Goal: Task Accomplishment & Management: Manage account settings

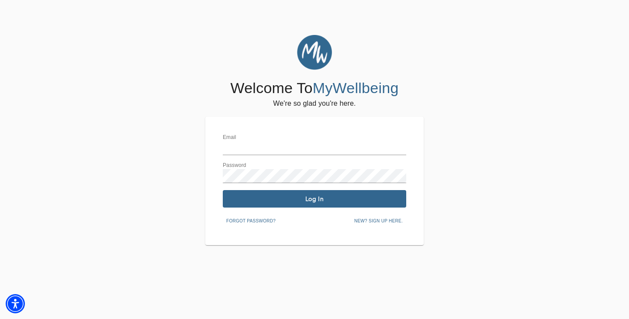
type input "[PERSON_NAME][EMAIL_ADDRESS][DOMAIN_NAME]"
click at [355, 201] on span "Log In" at bounding box center [314, 199] width 176 height 8
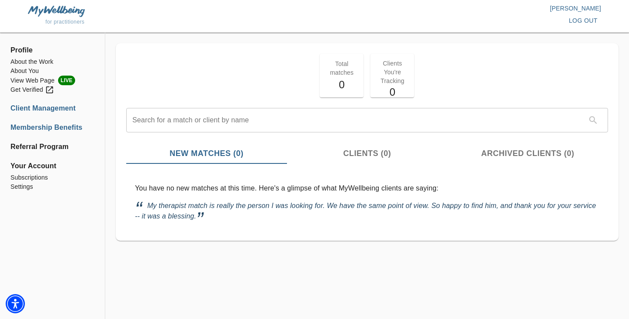
click at [54, 126] on li "Membership Benefits" at bounding box center [52, 127] width 84 height 10
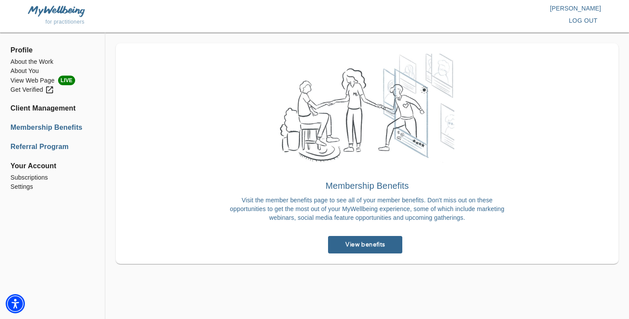
click at [54, 147] on li "Referral Program" at bounding box center [52, 146] width 84 height 10
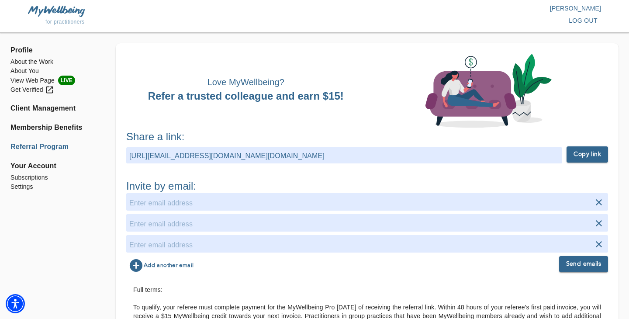
click at [585, 157] on strong "Copy link" at bounding box center [587, 154] width 28 height 11
click at [34, 71] on li "About You" at bounding box center [52, 70] width 84 height 9
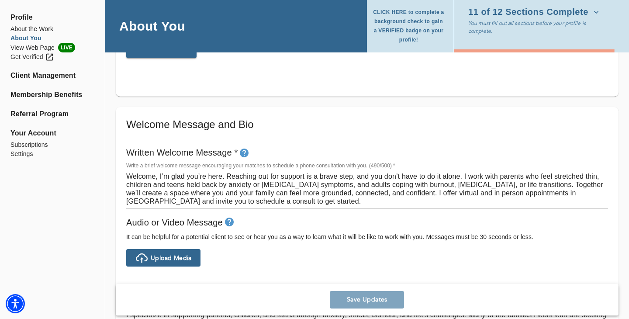
scroll to position [433, 0]
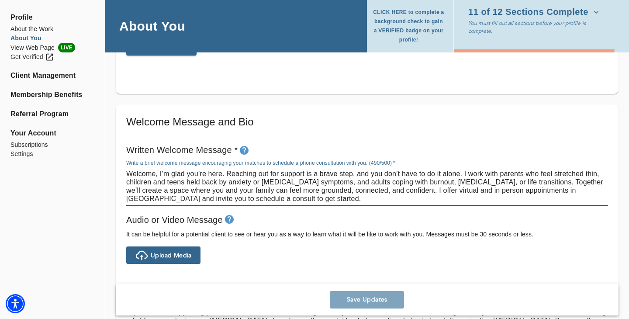
click at [241, 203] on div "Welcome, I’m glad you’re here. Reaching out for support is a brave step, and yo…" at bounding box center [367, 186] width 482 height 39
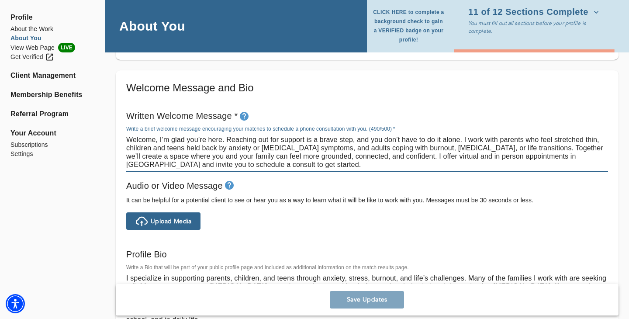
scroll to position [460, 0]
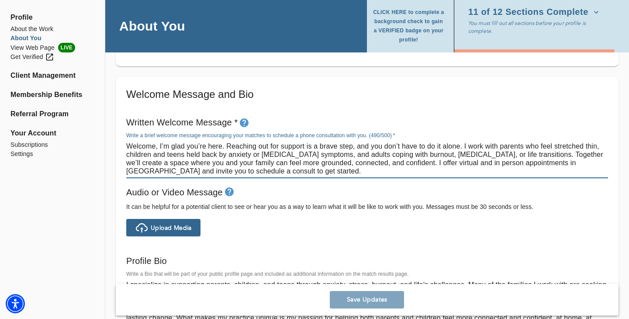
click at [187, 157] on textarea "Welcome, I’m glad you’re here. Reaching out for support is a brave step, and yo…" at bounding box center [367, 158] width 482 height 33
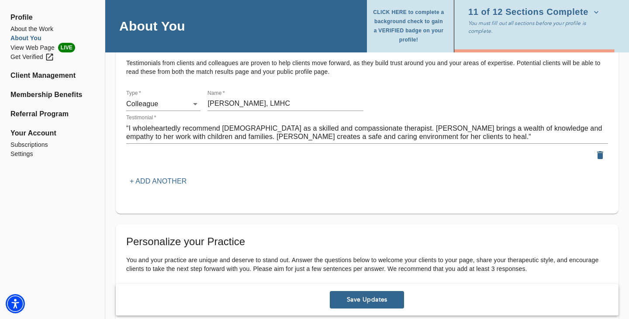
scroll to position [1099, 0]
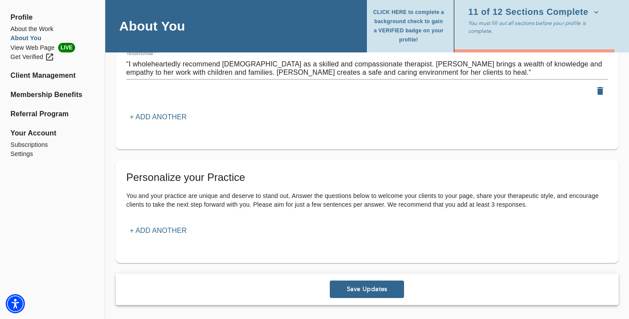
type textarea "Welcome, I’m glad you’re here. Reaching out for support is a brave step, and yo…"
click at [172, 225] on p "+ Add another" at bounding box center [158, 230] width 57 height 10
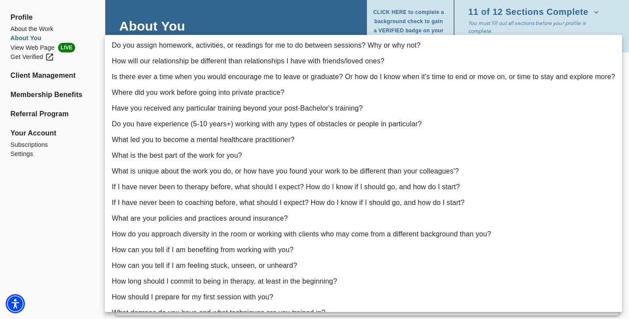
scroll to position [73, 0]
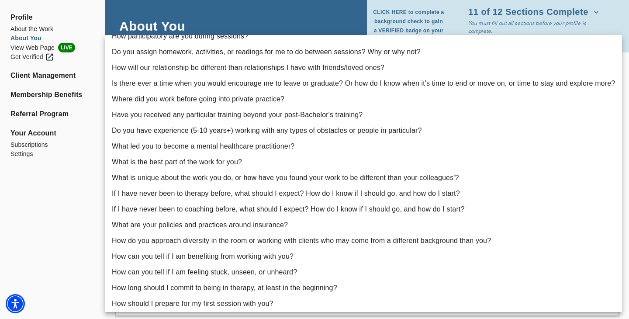
click at [376, 148] on li "What led you to become a mental healthcare practitioner?" at bounding box center [363, 146] width 517 height 16
type input "12"
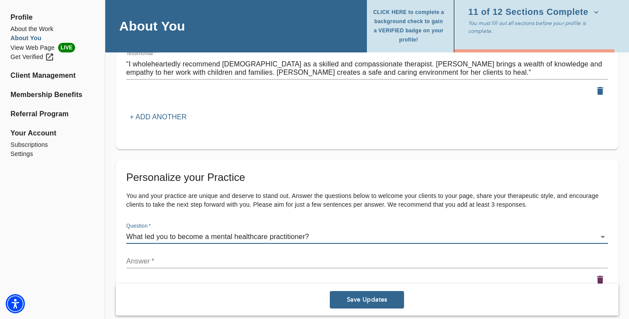
click at [259, 262] on textarea at bounding box center [367, 261] width 482 height 8
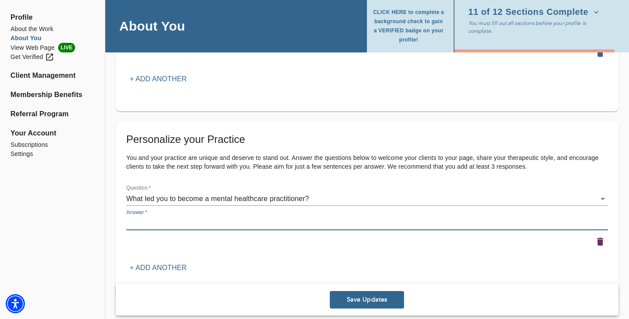
scroll to position [1140, 0]
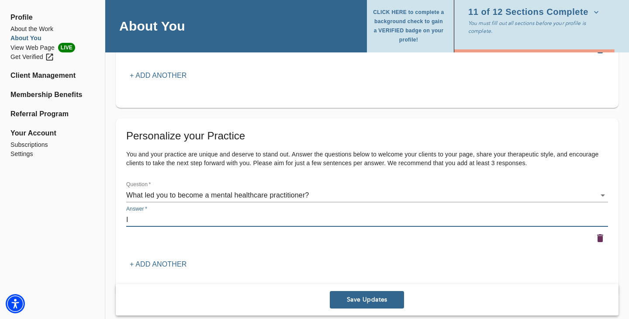
type textarea "I"
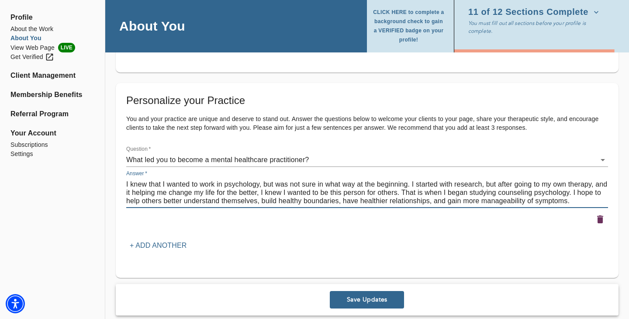
scroll to position [1190, 0]
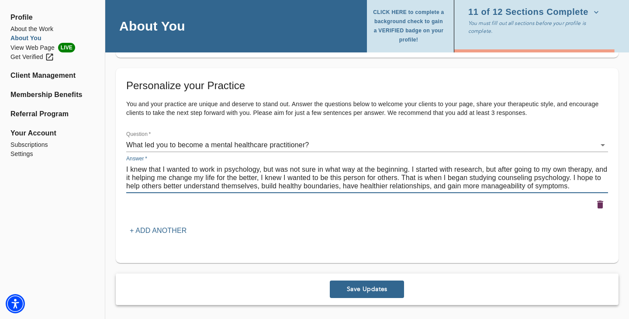
type textarea "I knew that I wanted to work in psychology, but was not sure in what way at the…"
click at [181, 230] on p "+ Add another" at bounding box center [158, 230] width 57 height 10
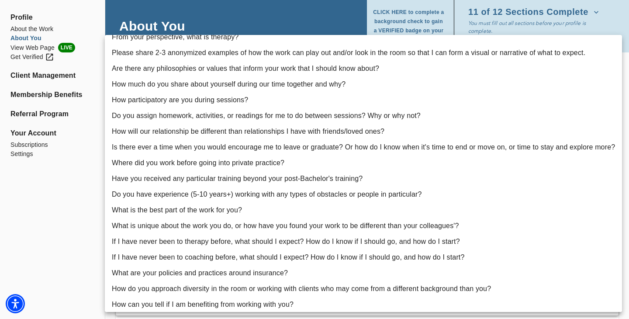
click at [239, 101] on li "How participatory are you during sessions?" at bounding box center [363, 100] width 517 height 16
type input "5"
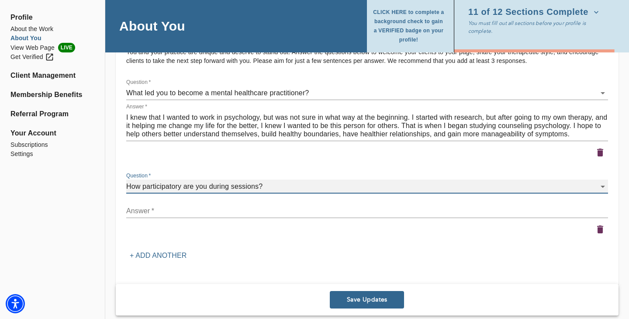
scroll to position [1252, 0]
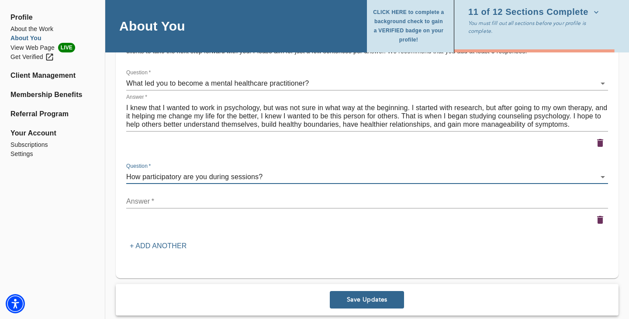
click at [219, 204] on textarea at bounding box center [367, 201] width 482 height 8
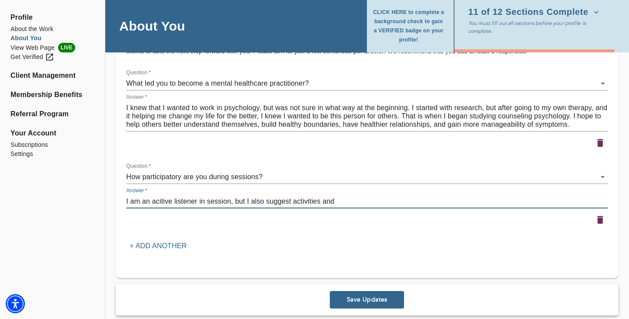
click at [168, 202] on textarea "I am an acitive listener in session, but I also suggest activities and" at bounding box center [367, 201] width 482 height 8
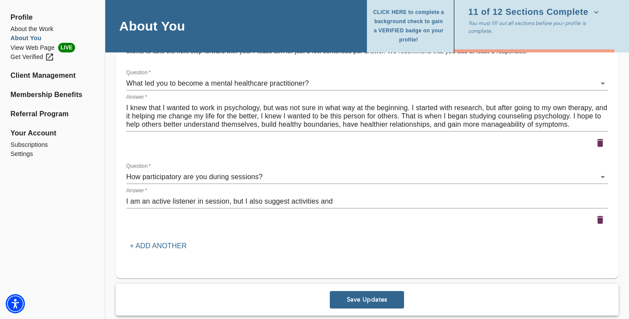
click at [342, 206] on div "I am an active listener in session, but I also suggest activities and x" at bounding box center [367, 201] width 482 height 14
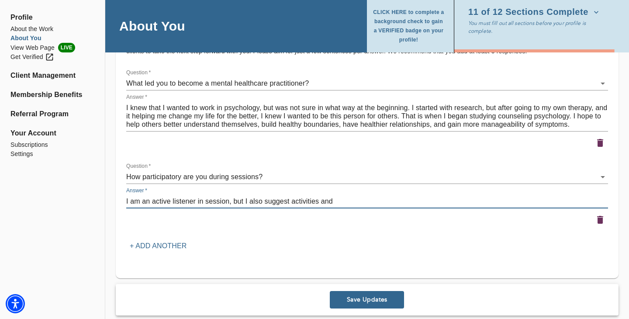
click at [355, 200] on textarea "I am an active listener in session, but I also suggest activities and" at bounding box center [367, 201] width 482 height 8
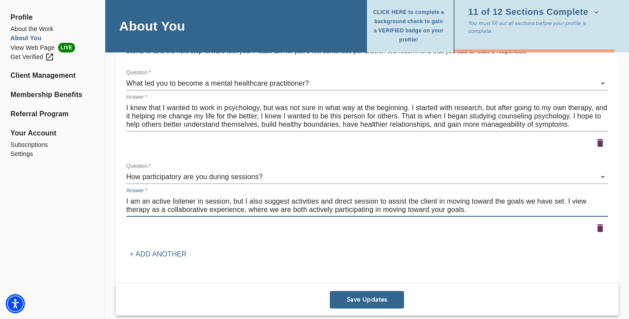
type textarea "I am an active listener in session, but I also suggest activities and direct se…"
click at [381, 299] on span "Save Updates" at bounding box center [366, 300] width 67 height 8
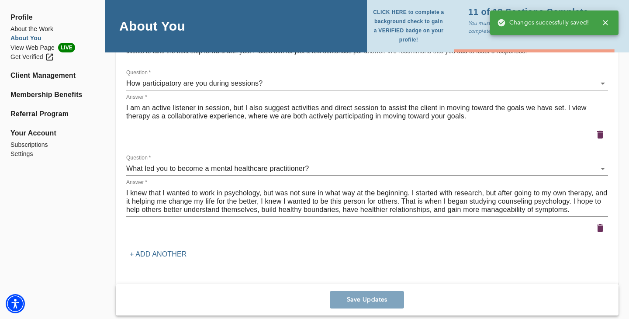
click at [606, 25] on icon "button" at bounding box center [605, 22] width 9 height 9
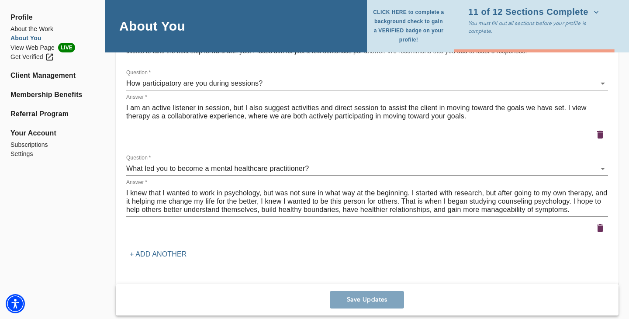
click at [592, 12] on icon "button" at bounding box center [596, 12] width 9 height 9
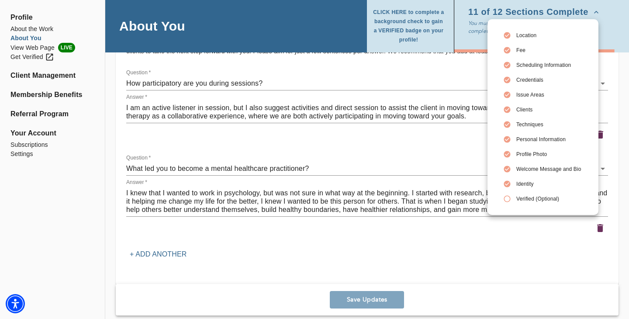
click at [526, 195] on span "Verified (Optional)" at bounding box center [548, 199] width 65 height 8
click at [45, 97] on div at bounding box center [314, 159] width 629 height 319
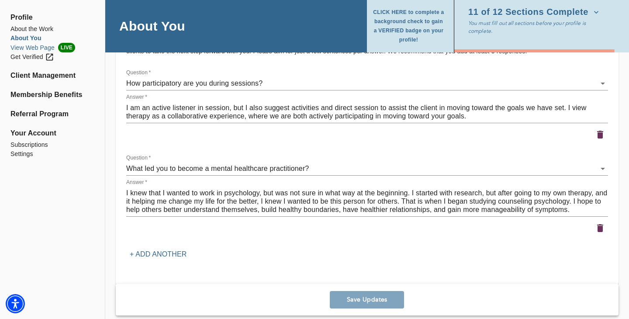
click at [45, 48] on li "View Web Page LIVE" at bounding box center [52, 48] width 84 height 10
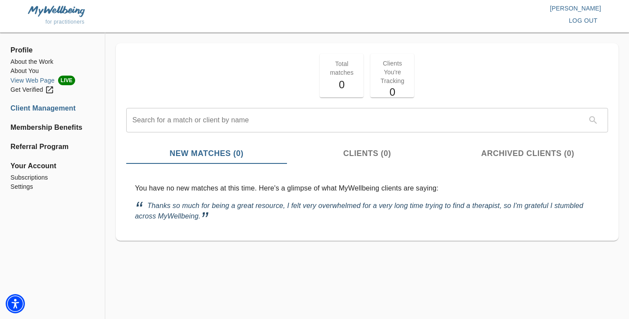
click at [34, 80] on li "View Web Page LIVE" at bounding box center [52, 81] width 84 height 10
click at [26, 63] on li "About the Work" at bounding box center [52, 61] width 84 height 9
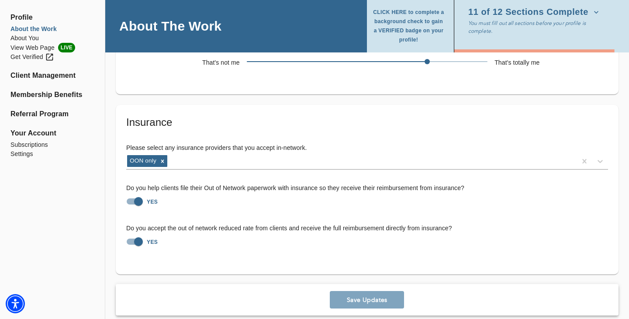
scroll to position [1969, 0]
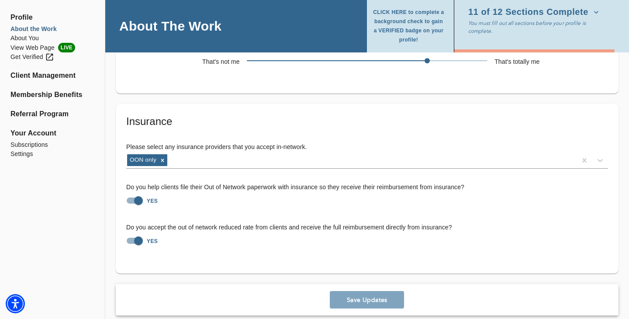
click at [592, 13] on icon "button" at bounding box center [596, 12] width 9 height 9
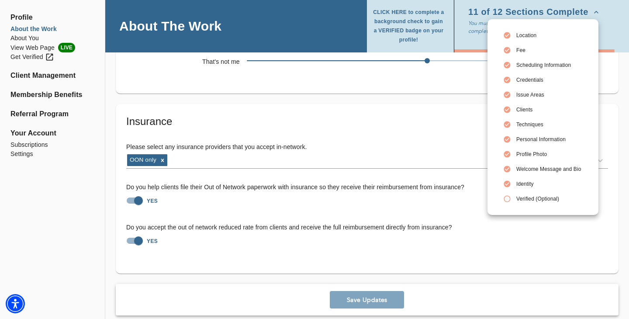
click at [529, 186] on span "Identity" at bounding box center [548, 184] width 65 height 8
click at [96, 69] on div at bounding box center [314, 159] width 629 height 319
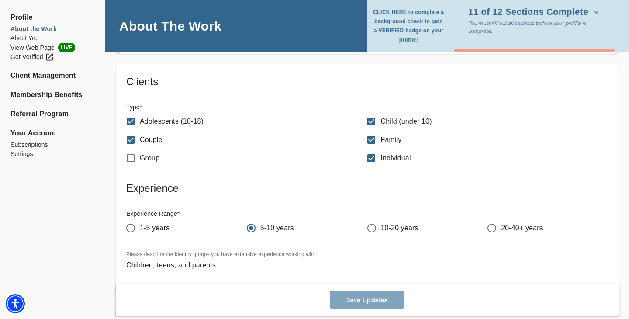
scroll to position [1251, 0]
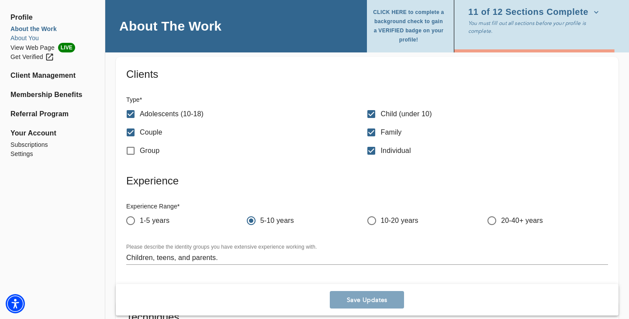
click at [30, 38] on li "About You" at bounding box center [52, 38] width 84 height 9
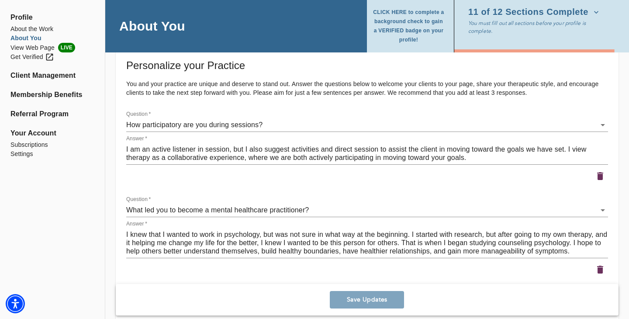
scroll to position [1206, 0]
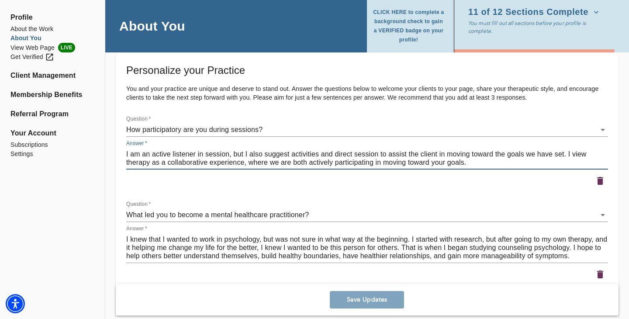
click at [379, 154] on textarea "I am an active listener in session, but I also suggest activities and direct se…" at bounding box center [367, 158] width 482 height 17
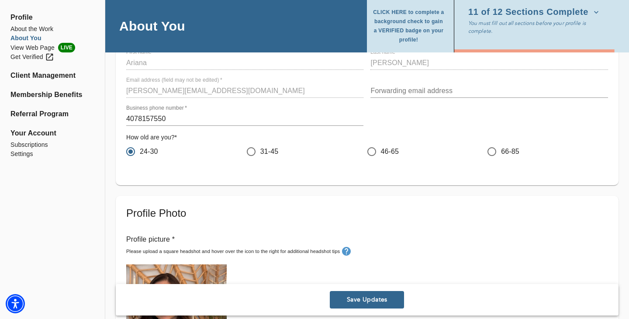
scroll to position [108, 0]
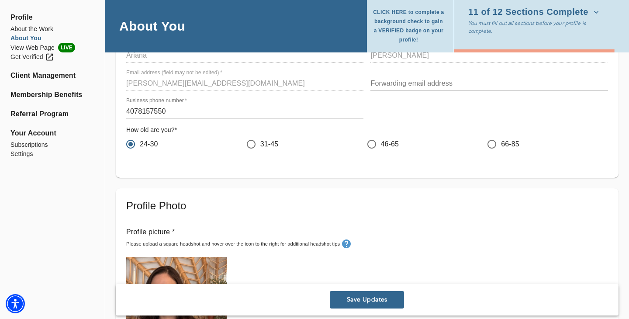
type textarea "I am an active listener in session, but I also suggest activities and direct se…"
click at [359, 303] on span "Save Updates" at bounding box center [366, 300] width 67 height 8
click at [53, 76] on li "Client Management" at bounding box center [52, 75] width 84 height 10
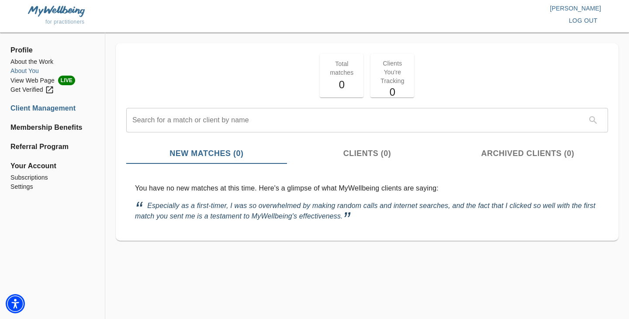
click at [28, 70] on li "About You" at bounding box center [52, 70] width 84 height 9
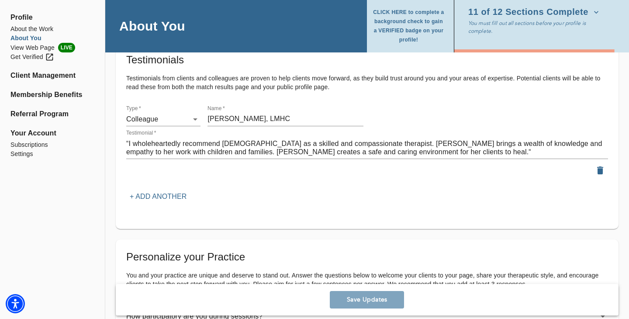
scroll to position [1011, 0]
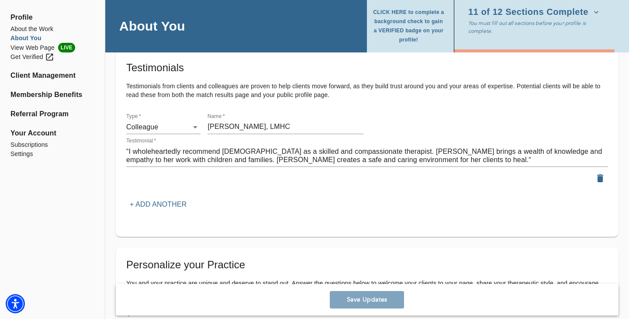
click at [175, 203] on p "+ Add another" at bounding box center [158, 204] width 57 height 10
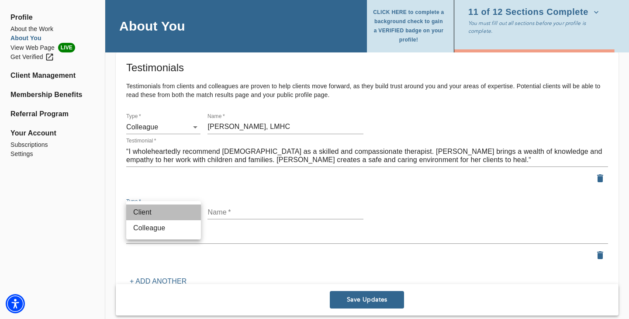
click at [161, 210] on li "Client" at bounding box center [163, 212] width 75 height 16
type input "client"
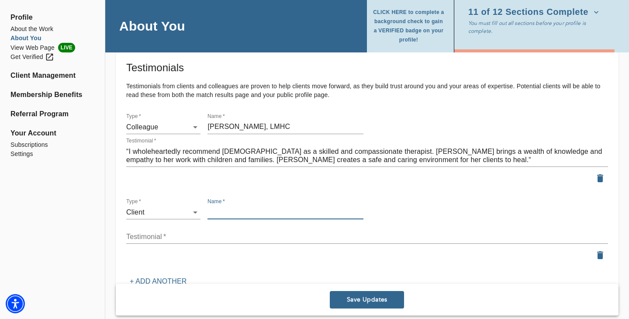
click at [233, 210] on input "text" at bounding box center [285, 212] width 156 height 14
click at [212, 188] on div "Testimonials Testimonials from clients and colleagues are proven to help client…" at bounding box center [367, 175] width 482 height 228
click at [601, 254] on icon "button" at bounding box center [600, 255] width 6 height 8
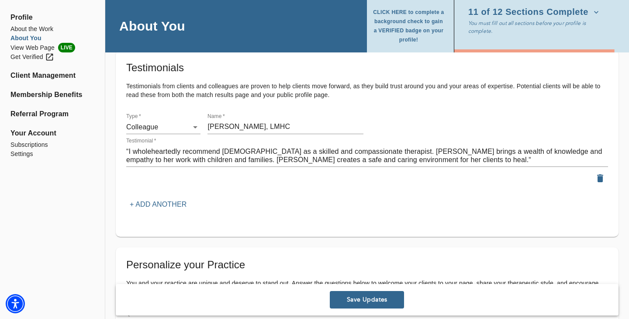
click at [366, 296] on span "Save Updates" at bounding box center [366, 300] width 67 height 8
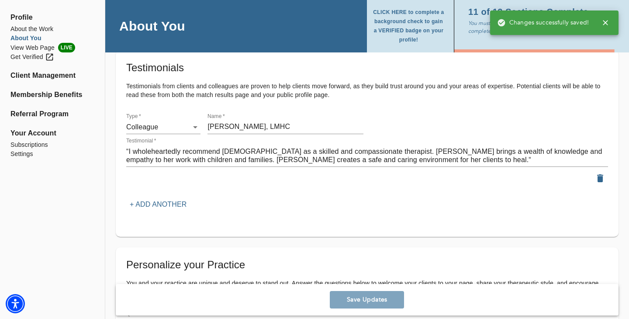
click at [420, 157] on textarea "“I wholeheartedly recommend [DEMOGRAPHIC_DATA] as a skilled and compassionate t…" at bounding box center [367, 155] width 482 height 17
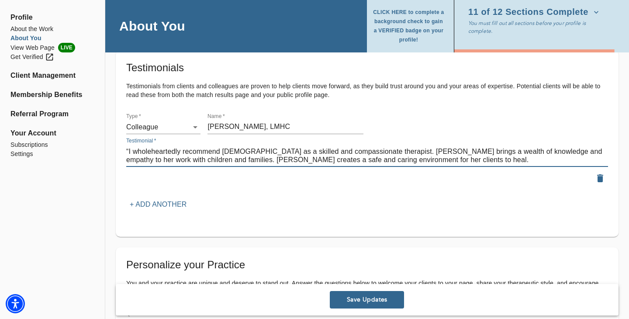
drag, startPoint x: 128, startPoint y: 152, endPoint x: 109, endPoint y: 154, distance: 18.9
type textarea "I wholeheartedly recommend Ariana as a skilled and compassionate therapist. Ari…"
click at [356, 296] on span "Save Updates" at bounding box center [366, 300] width 67 height 8
